Goal: Task Accomplishment & Management: Manage account settings

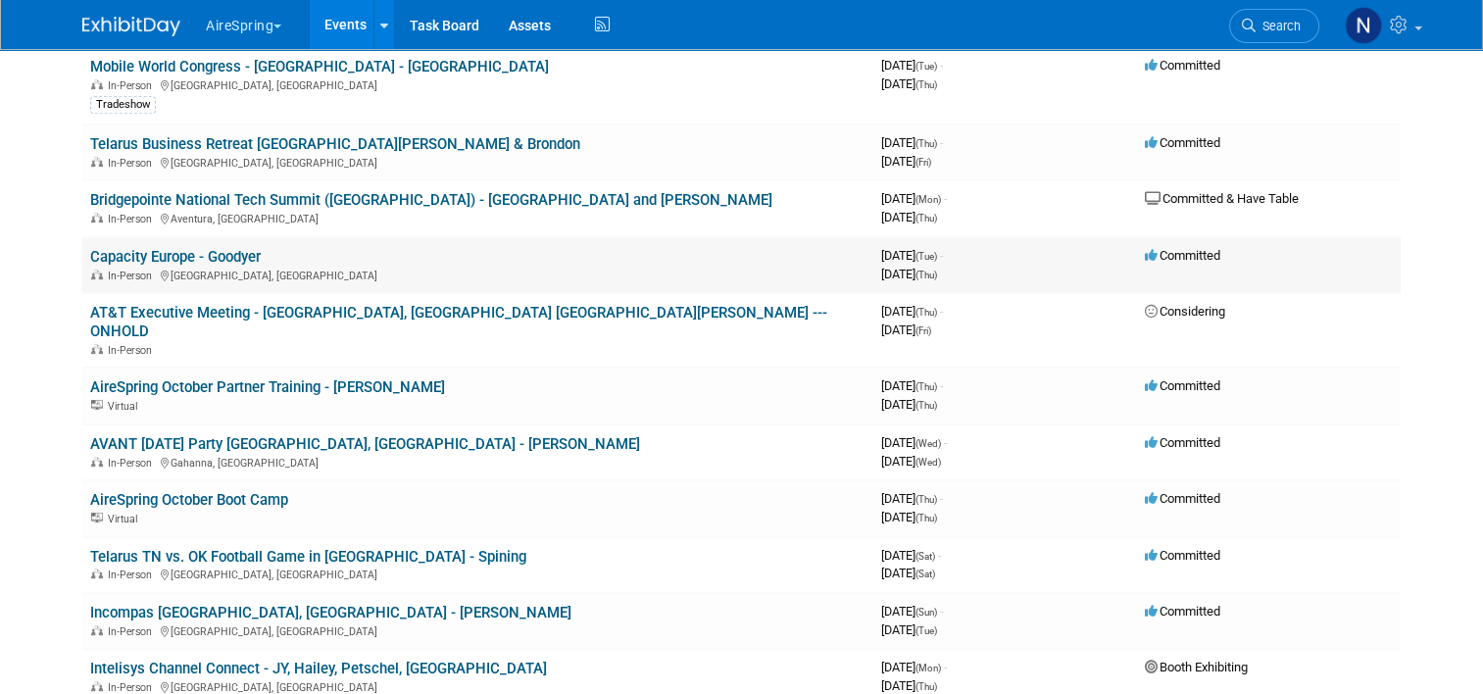
scroll to position [1106, 0]
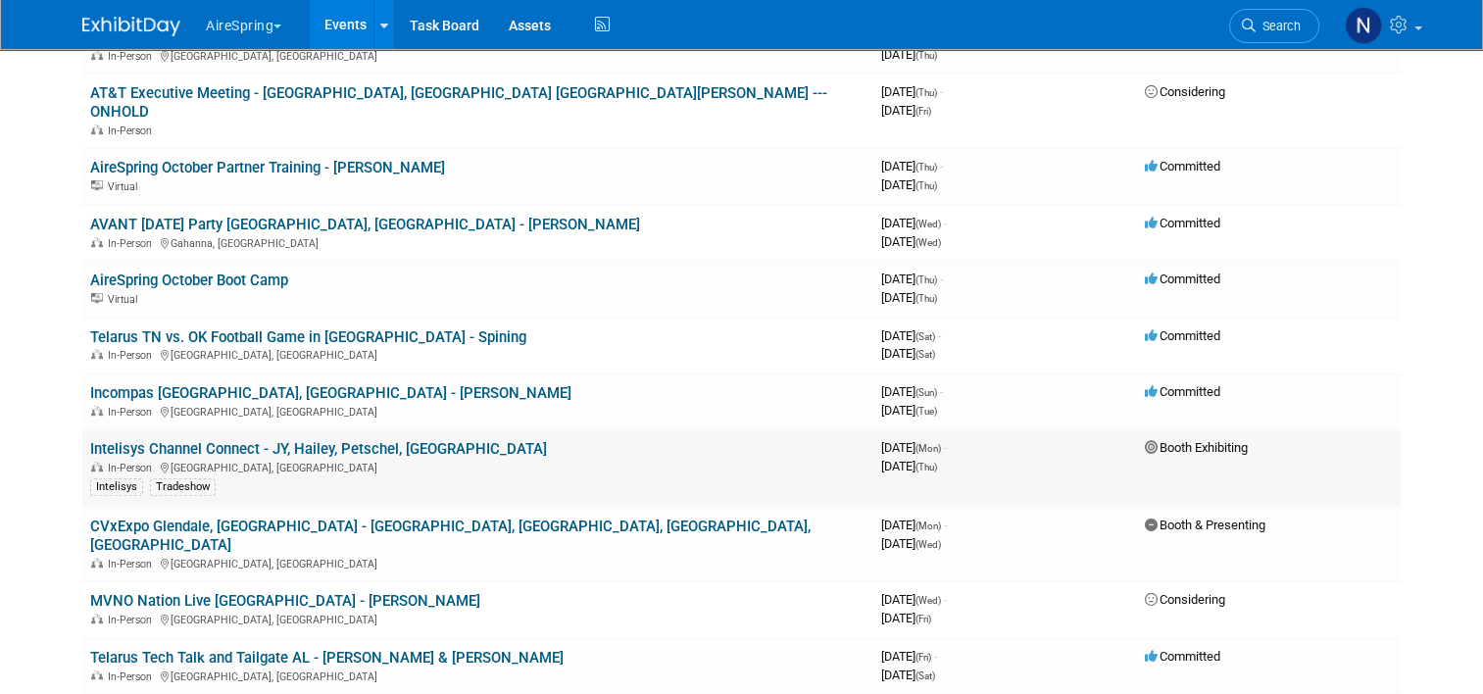
click at [98, 440] on link "Intelisys Channel Connect - JY, Hailey, Petschel, [GEOGRAPHIC_DATA]" at bounding box center [318, 449] width 457 height 18
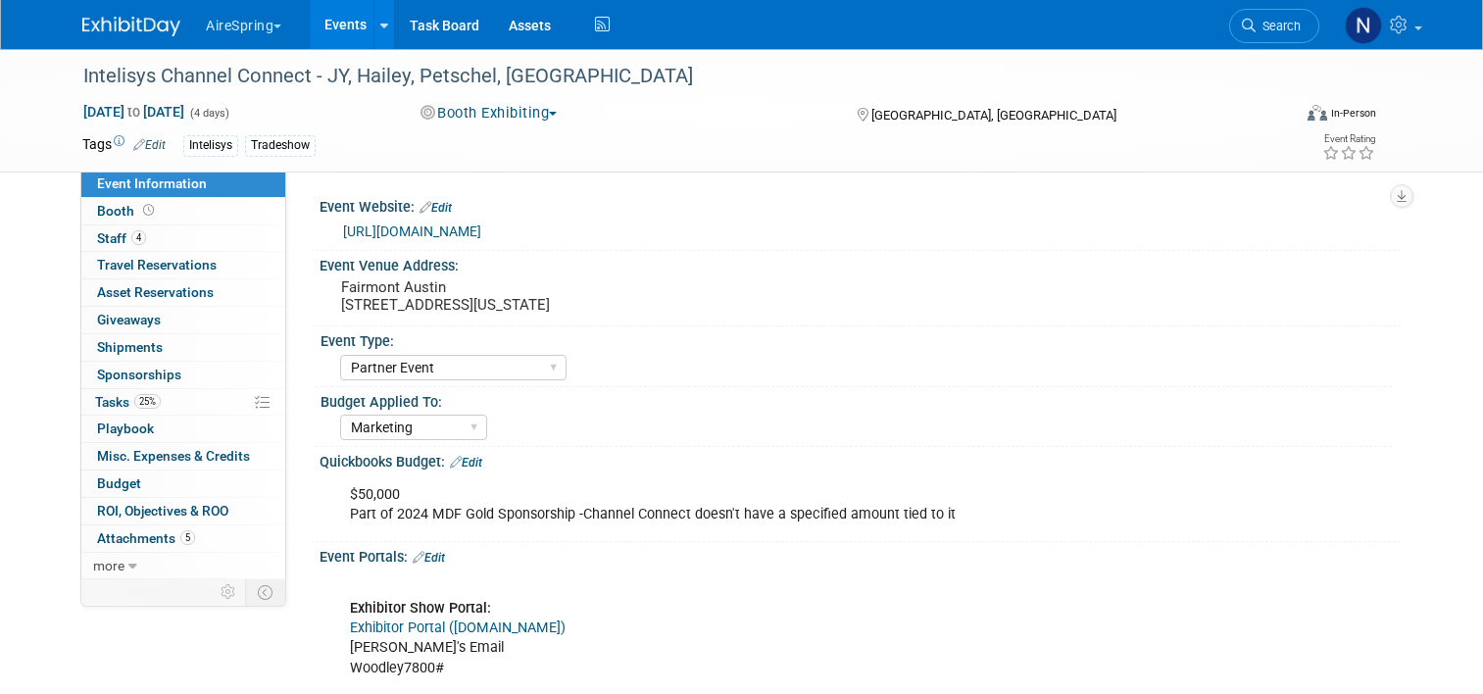
select select "Partner Event"
select select "Marketing"
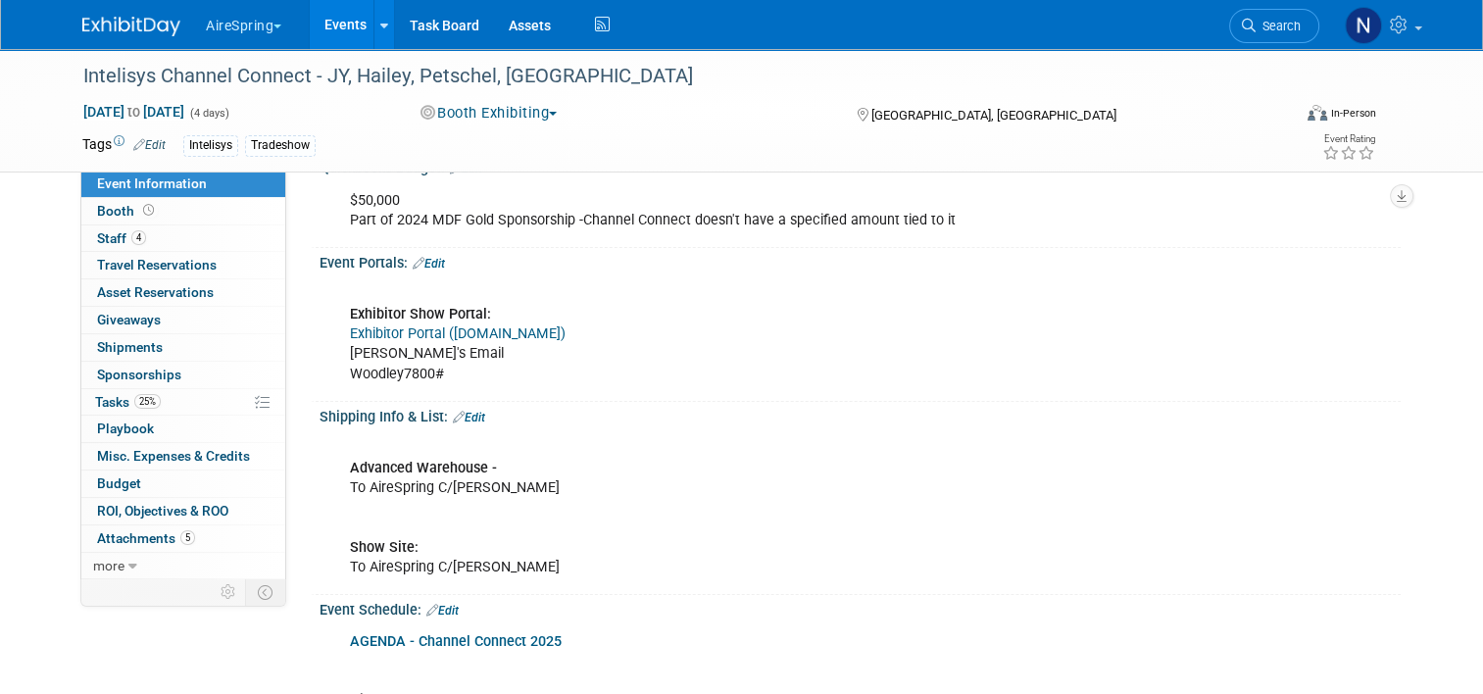
click at [432, 260] on link "Edit" at bounding box center [429, 264] width 32 height 14
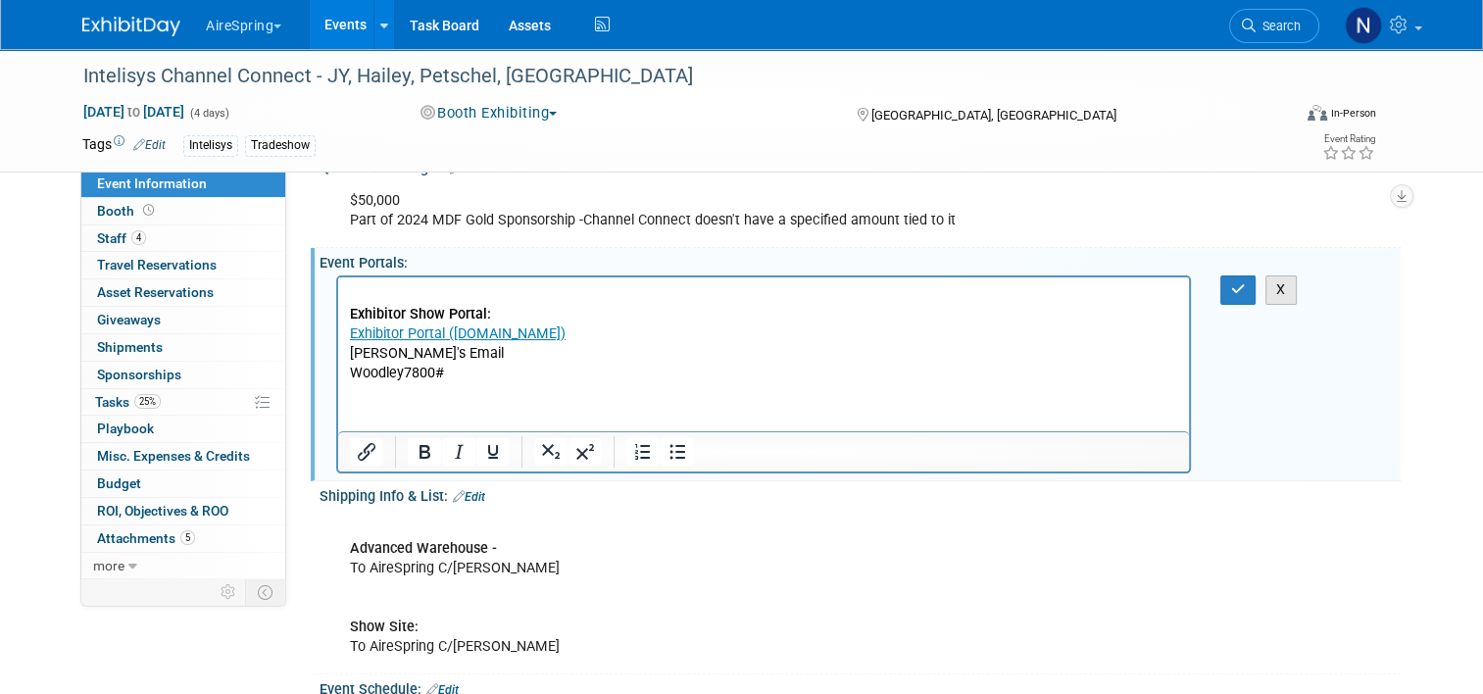
click at [1294, 301] on button "X" at bounding box center [1281, 289] width 31 height 28
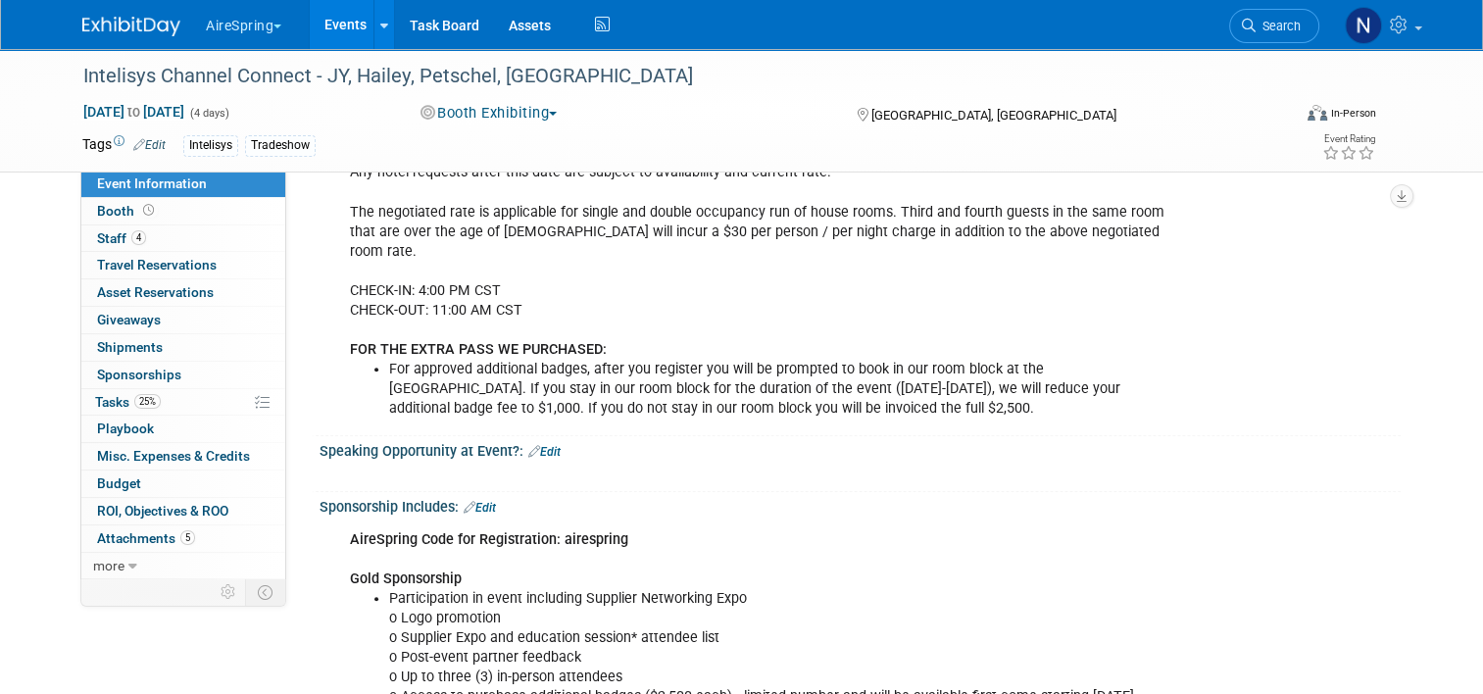
scroll to position [2157, 0]
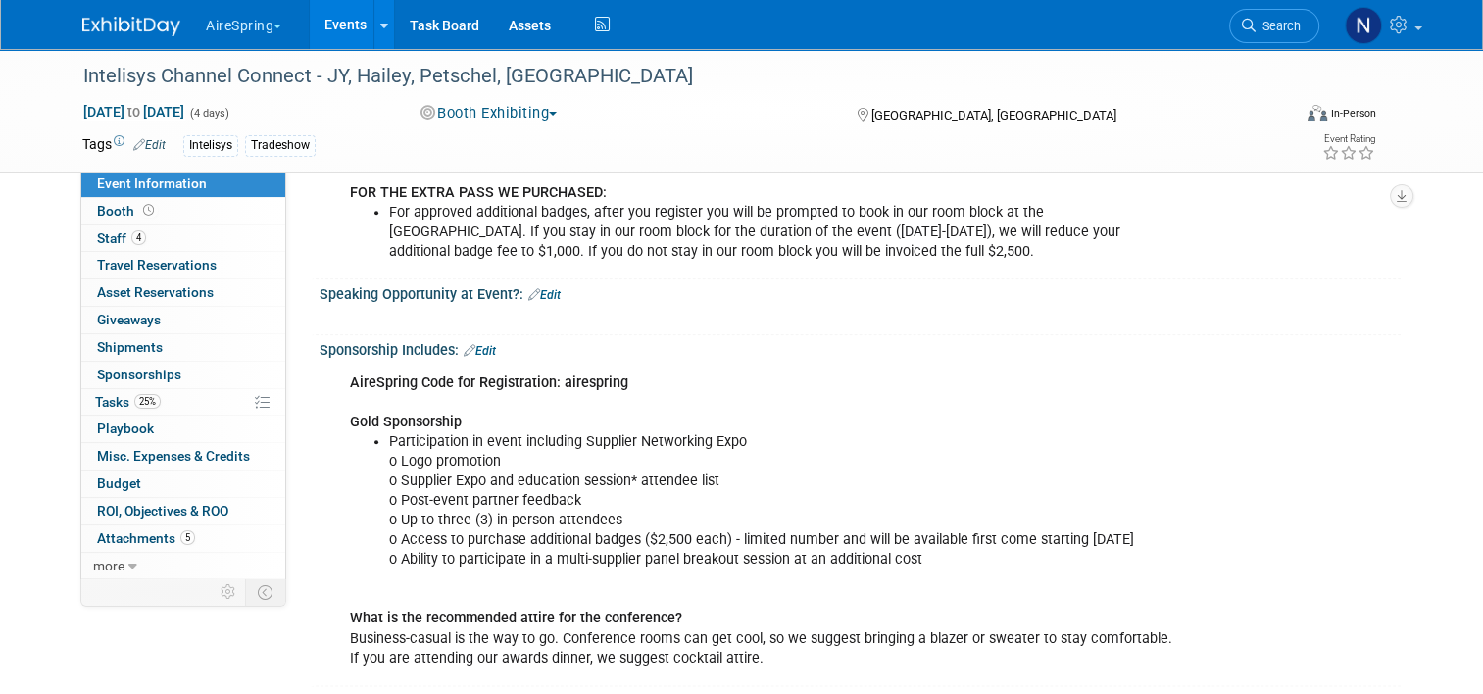
click at [325, 29] on link "Events" at bounding box center [346, 24] width 72 height 49
